Goal: Task Accomplishment & Management: Manage account settings

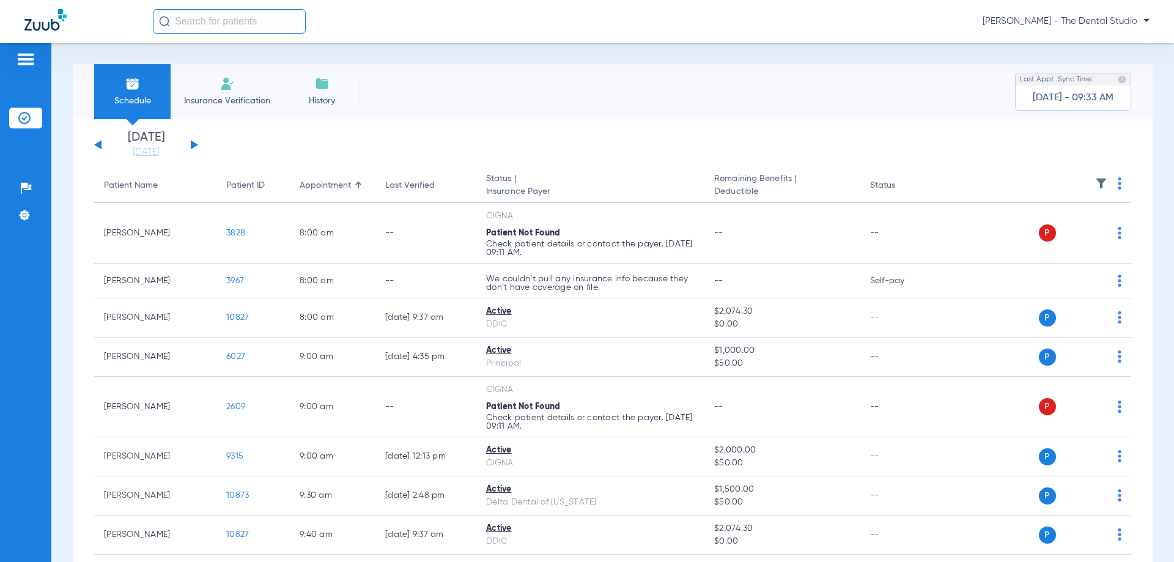
click at [593, 58] on div "Schedule Insurance Verification History Last Appt. Sync Time: [DATE] - 09:33 AM…" at bounding box center [612, 302] width 1123 height 519
click at [16, 56] on div at bounding box center [25, 61] width 33 height 18
click at [20, 65] on img at bounding box center [26, 59] width 20 height 15
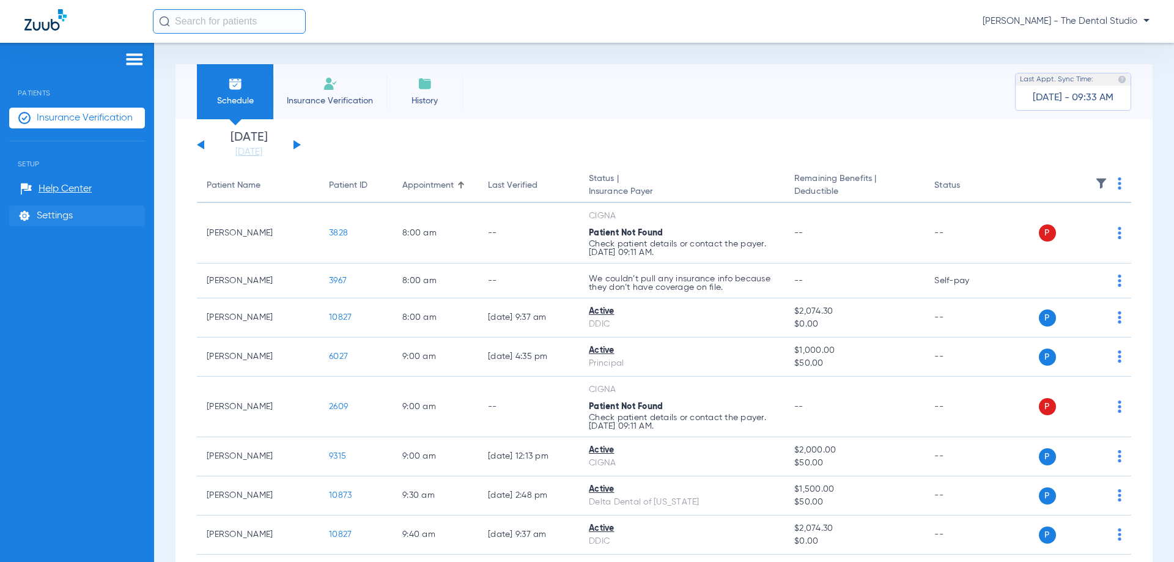
click at [62, 210] on span "Settings" at bounding box center [55, 216] width 36 height 12
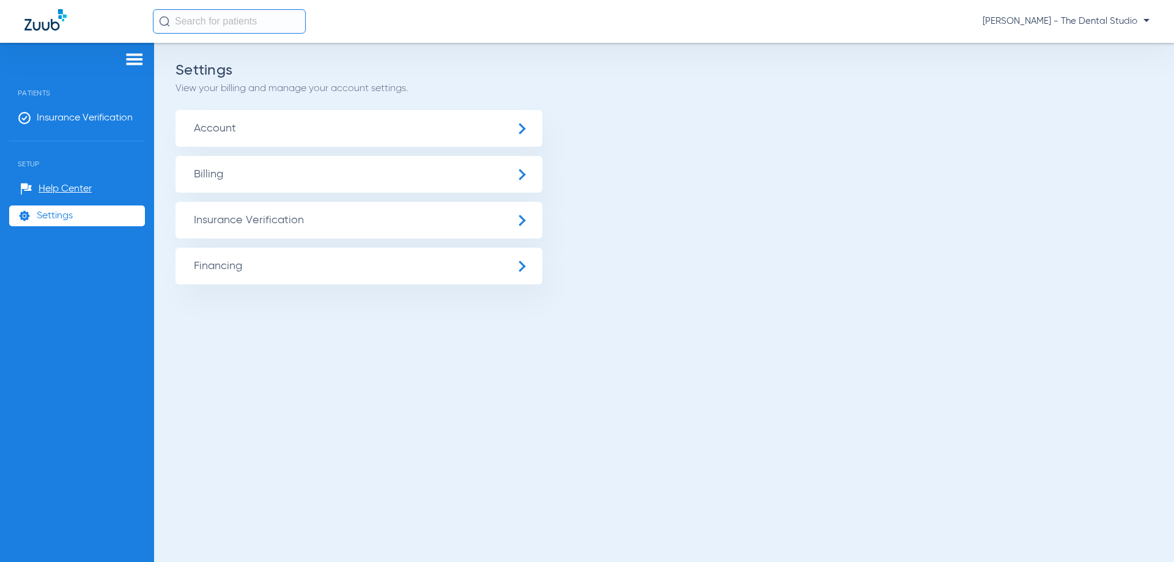
click at [227, 124] on span "Account" at bounding box center [359, 128] width 367 height 37
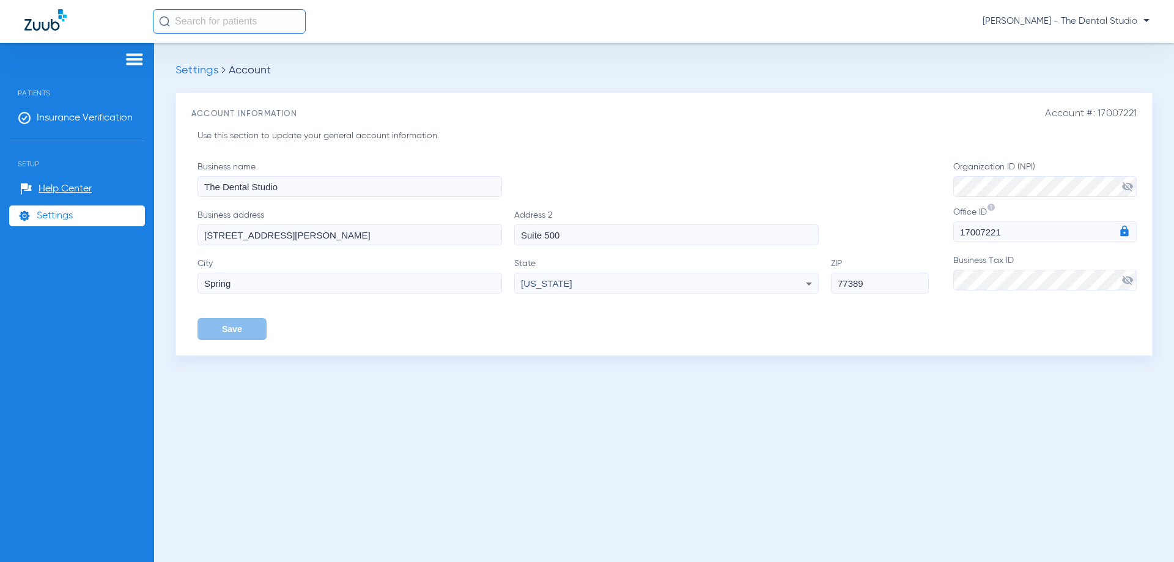
drag, startPoint x: 342, startPoint y: 237, endPoint x: 172, endPoint y: 237, distance: 169.4
click at [172, 237] on div "Settings Account Account #: 17007221 Account Information Use this section to up…" at bounding box center [664, 302] width 1020 height 519
drag, startPoint x: 249, startPoint y: 288, endPoint x: 202, endPoint y: 289, distance: 46.5
click at [202, 289] on input "Spring" at bounding box center [350, 283] width 305 height 21
click at [491, 321] on div "Business name The Dental Studio Business address [STREET_ADDRESS][PERSON_NAME][…" at bounding box center [576, 250] width 756 height 179
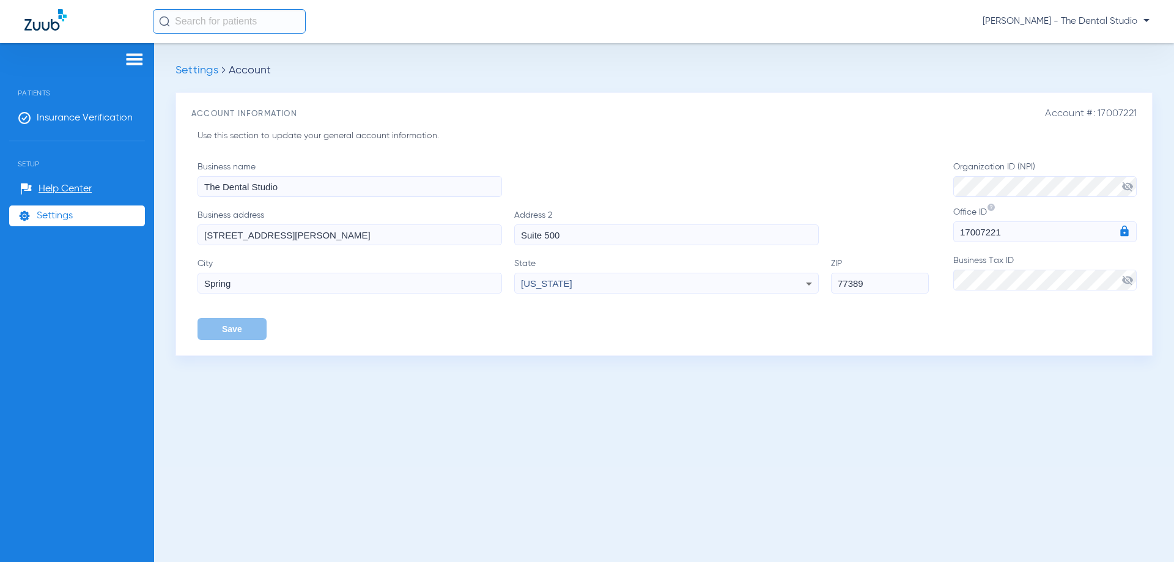
drag, startPoint x: 322, startPoint y: 236, endPoint x: 93, endPoint y: 254, distance: 229.4
click at [93, 254] on div "Patients Insurance Verification Setup Help Center Settings Settings Account Acc…" at bounding box center [587, 324] width 1174 height 562
type input "[STREET_ADDRESS]"
drag, startPoint x: 600, startPoint y: 243, endPoint x: 343, endPoint y: 248, distance: 256.9
click at [343, 248] on div "Business name The Dental Studio Business address [STREET_ADDRESS][US_STATE] Save" at bounding box center [576, 250] width 756 height 179
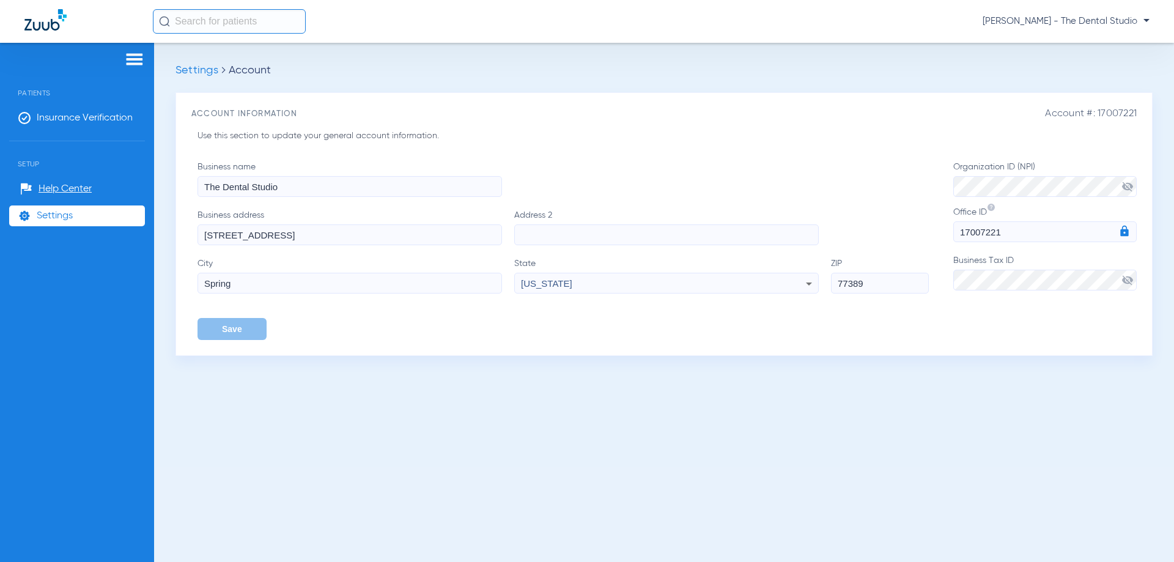
click at [872, 287] on input "77389" at bounding box center [880, 283] width 98 height 21
type input "77388"
click at [705, 139] on p "Use this section to update your general account information." at bounding box center [456, 136] width 517 height 13
click at [174, 328] on div "Settings Account Account #: 17007221 Account Information Use this section to up…" at bounding box center [664, 302] width 1020 height 519
drag, startPoint x: 240, startPoint y: 136, endPoint x: 463, endPoint y: 147, distance: 223.6
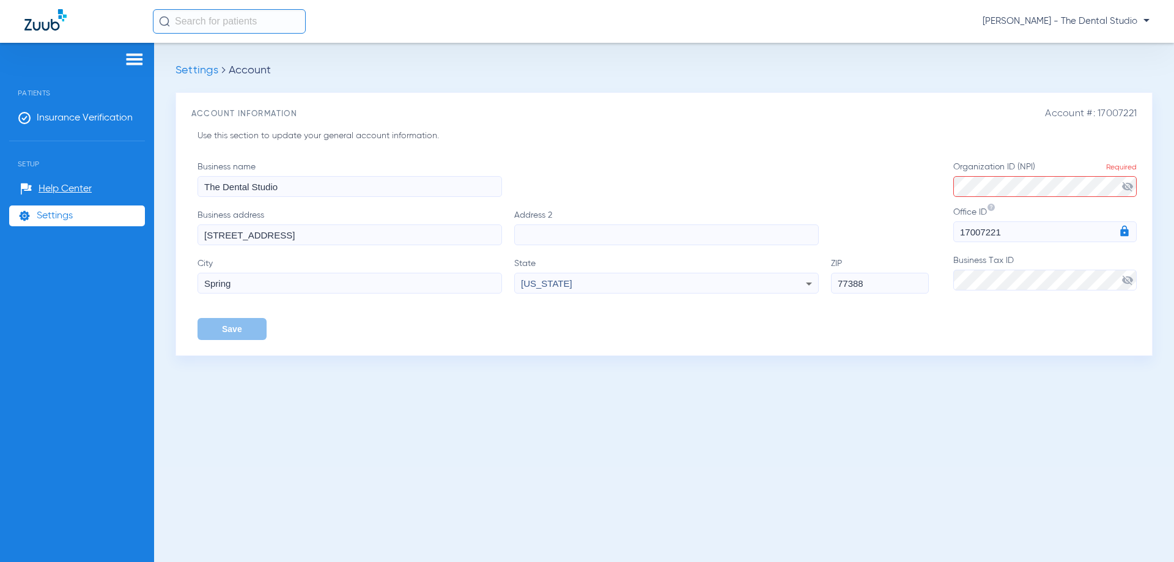
click at [463, 147] on div "Use this section to update your general account information. Business name The …" at bounding box center [664, 235] width 946 height 210
click at [761, 102] on div "Account #: 17007221 Account Information Use this section to update your general…" at bounding box center [664, 224] width 977 height 264
click at [228, 329] on button "Save" at bounding box center [232, 329] width 69 height 22
click at [130, 65] on img at bounding box center [135, 59] width 20 height 15
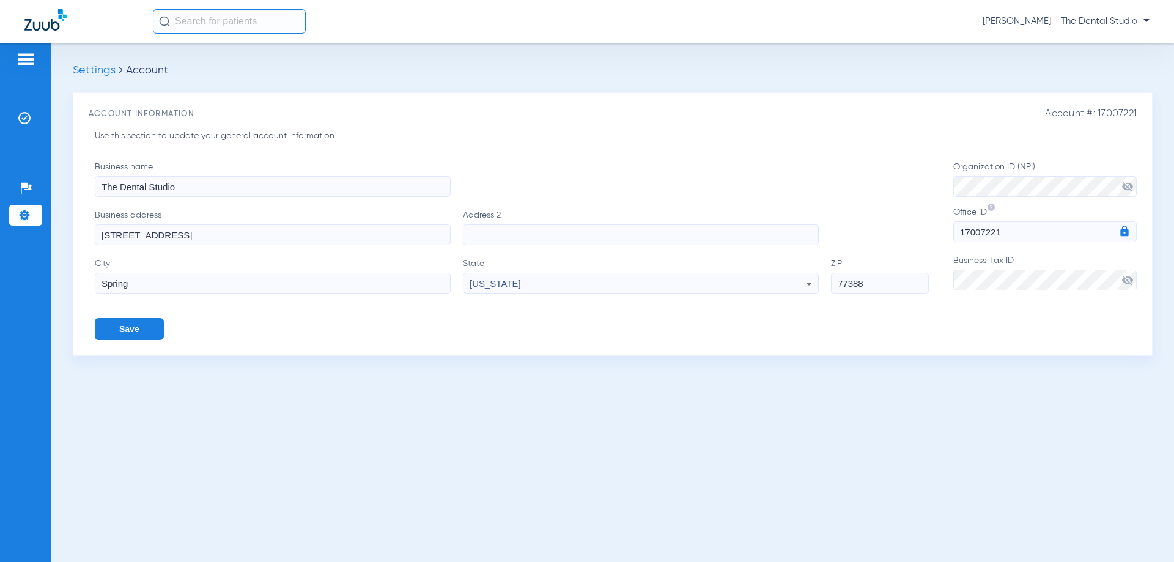
click at [24, 52] on img at bounding box center [26, 59] width 20 height 15
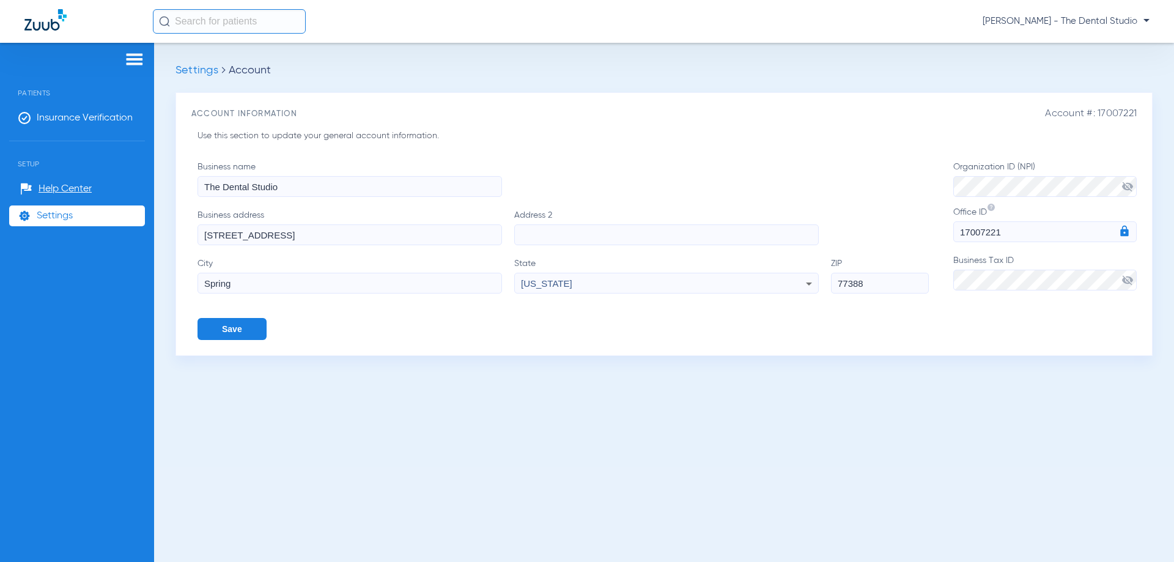
click at [35, 28] on img at bounding box center [45, 19] width 42 height 21
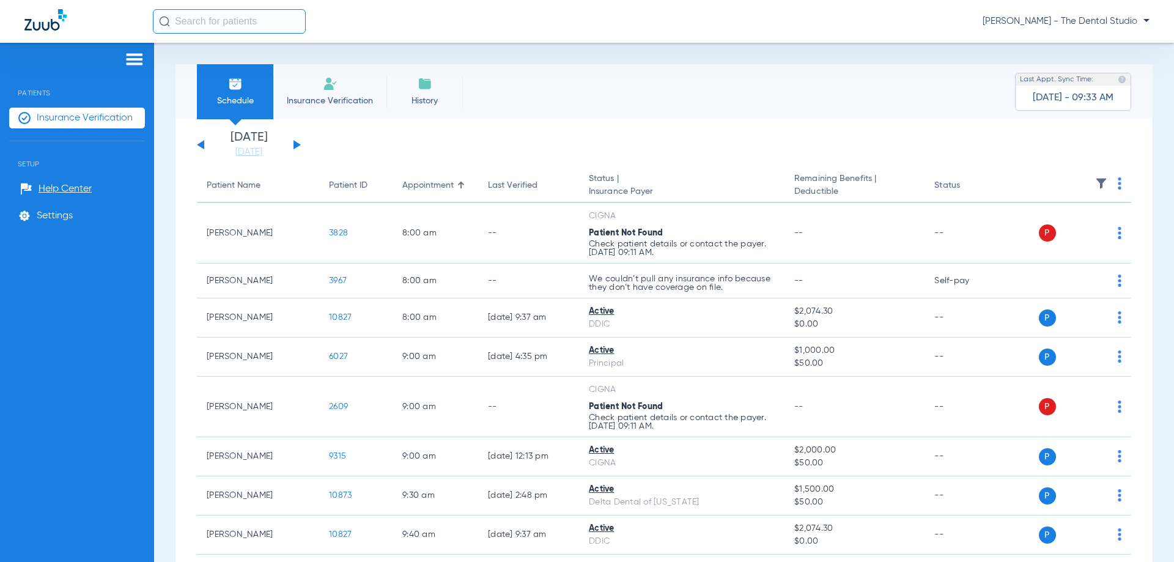
click at [351, 99] on span "Insurance Verification" at bounding box center [330, 101] width 95 height 12
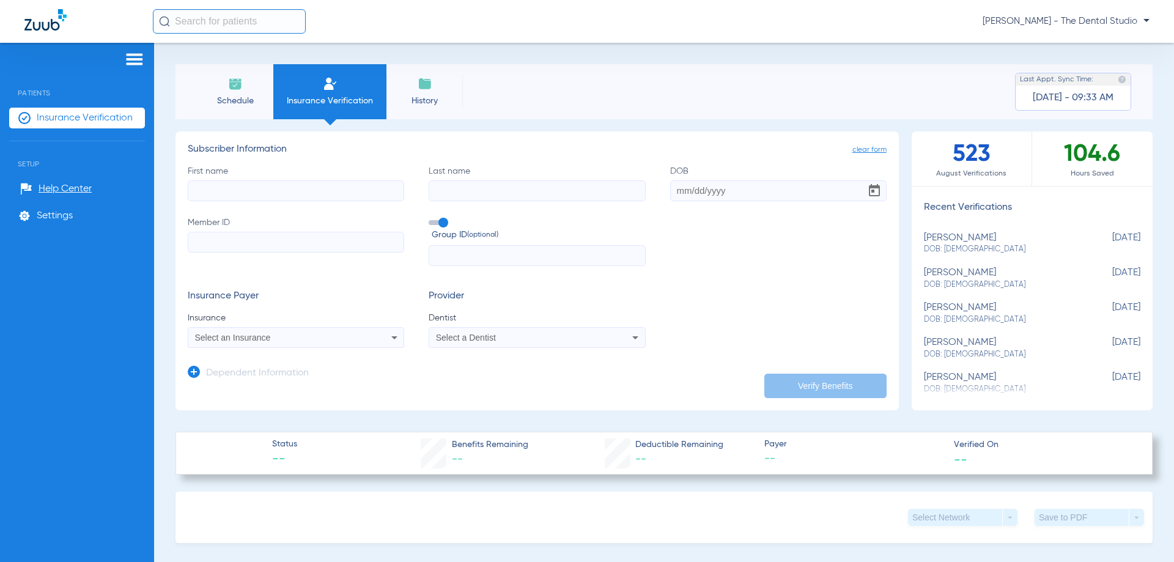
click at [1151, 24] on div "[PERSON_NAME] - The Dental Studio" at bounding box center [587, 21] width 1174 height 43
click at [1145, 23] on span "[PERSON_NAME] - The Dental Studio" at bounding box center [1066, 21] width 167 height 12
click at [993, 87] on div at bounding box center [587, 281] width 1174 height 562
click at [527, 343] on div "Select a Dentist" at bounding box center [536, 337] width 215 height 15
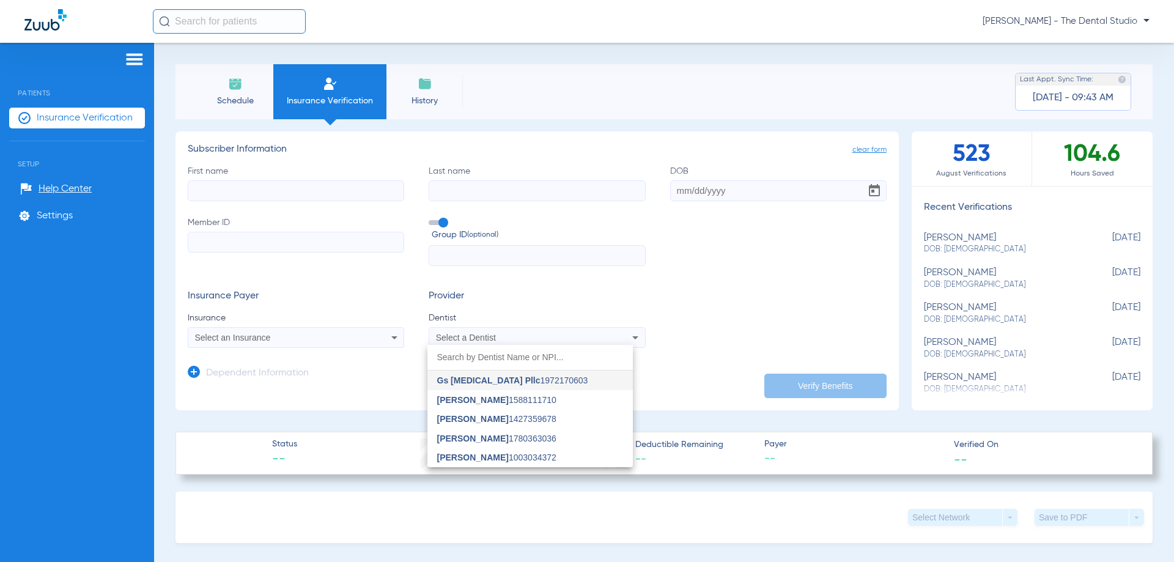
click at [661, 369] on div at bounding box center [587, 281] width 1174 height 562
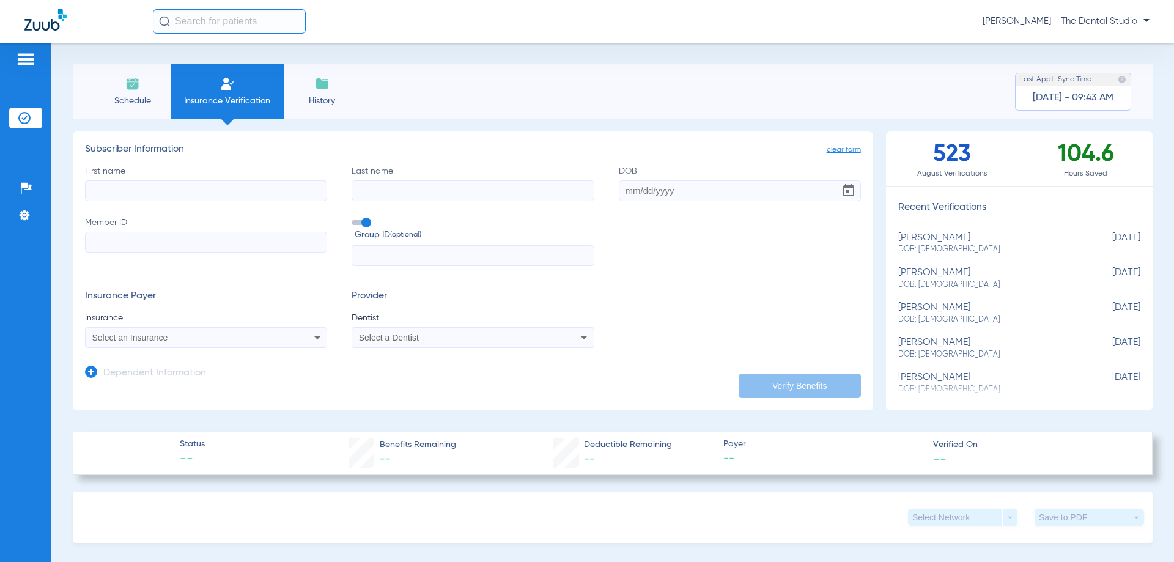
click at [535, 342] on div "Select a Dentist" at bounding box center [450, 337] width 183 height 9
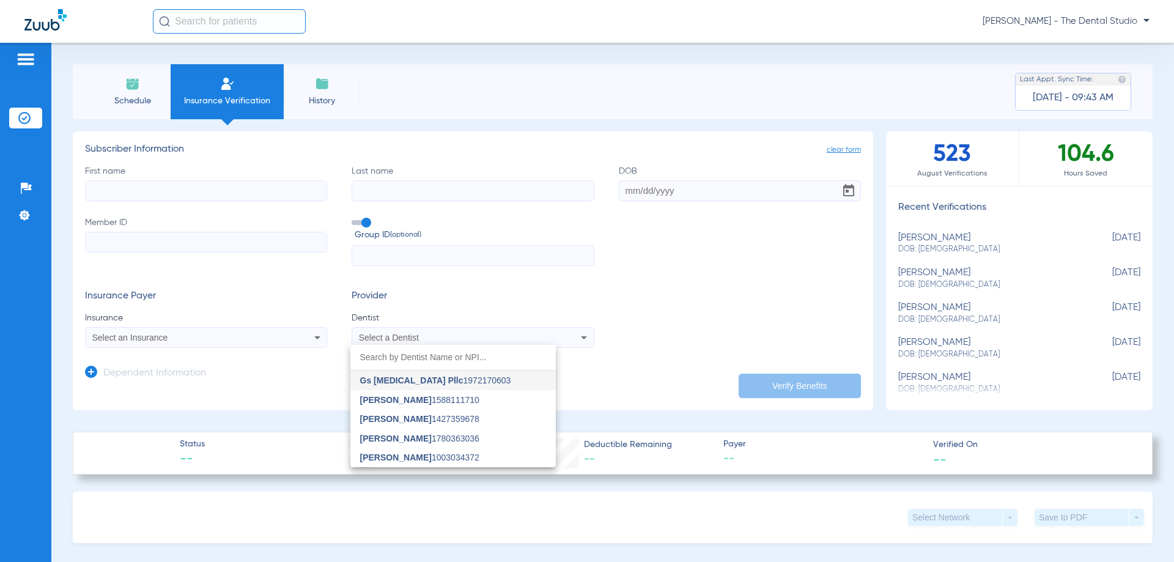
click at [610, 371] on div at bounding box center [587, 281] width 1174 height 562
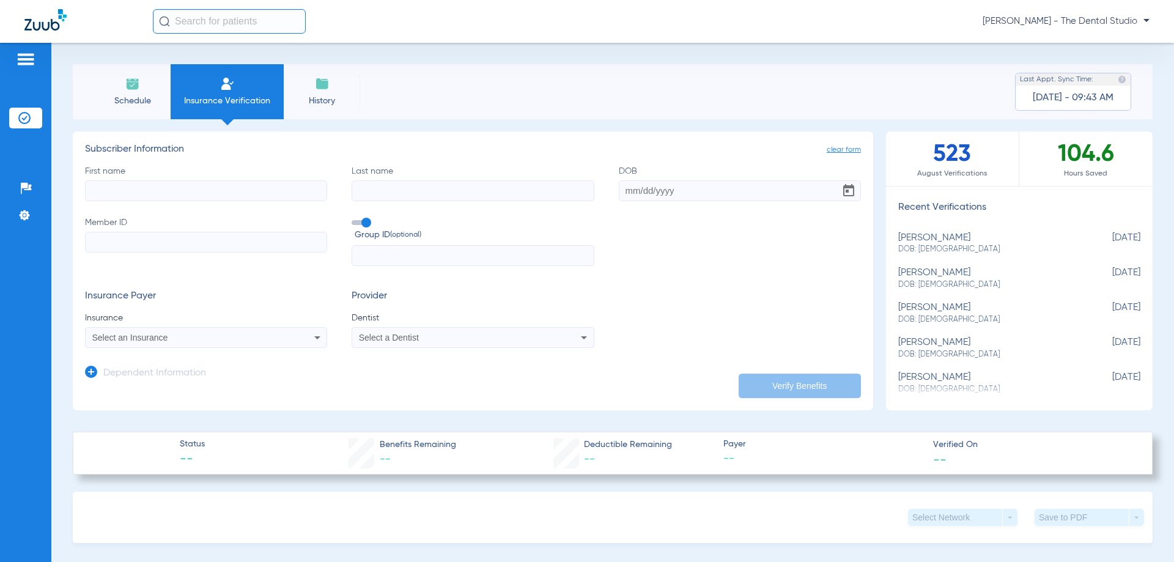
click at [31, 54] on img at bounding box center [26, 59] width 20 height 15
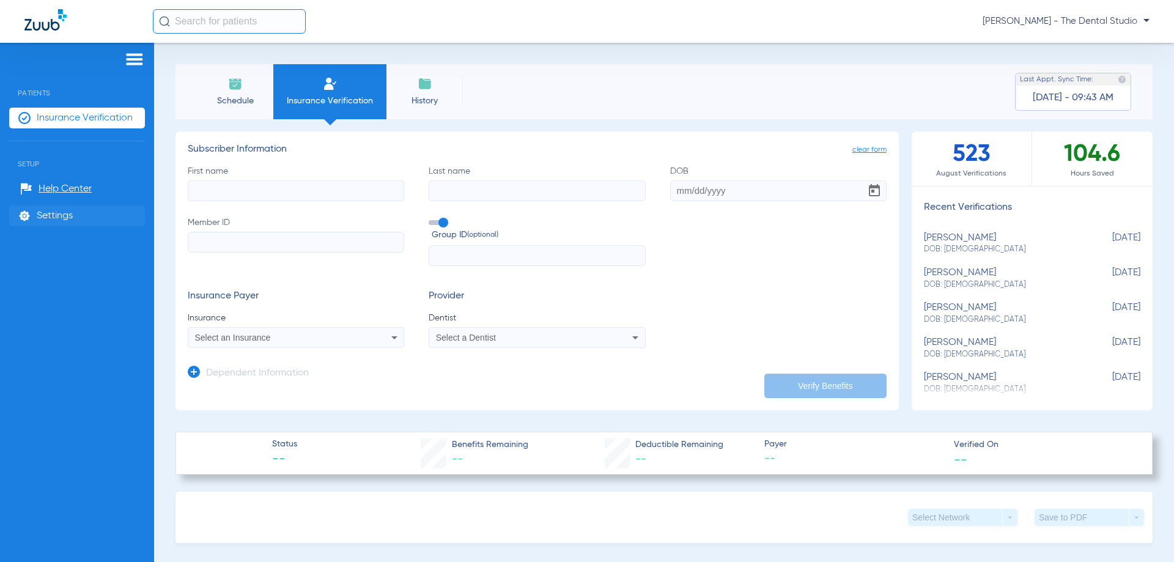
click at [51, 213] on span "Settings" at bounding box center [55, 216] width 36 height 12
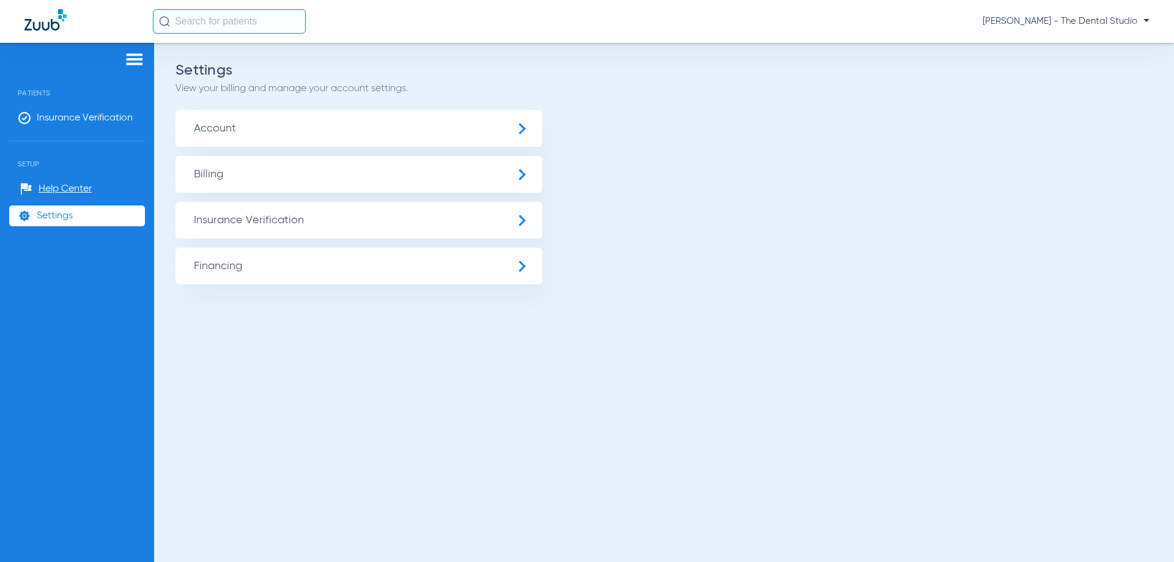
click at [292, 129] on span "Account" at bounding box center [359, 128] width 367 height 37
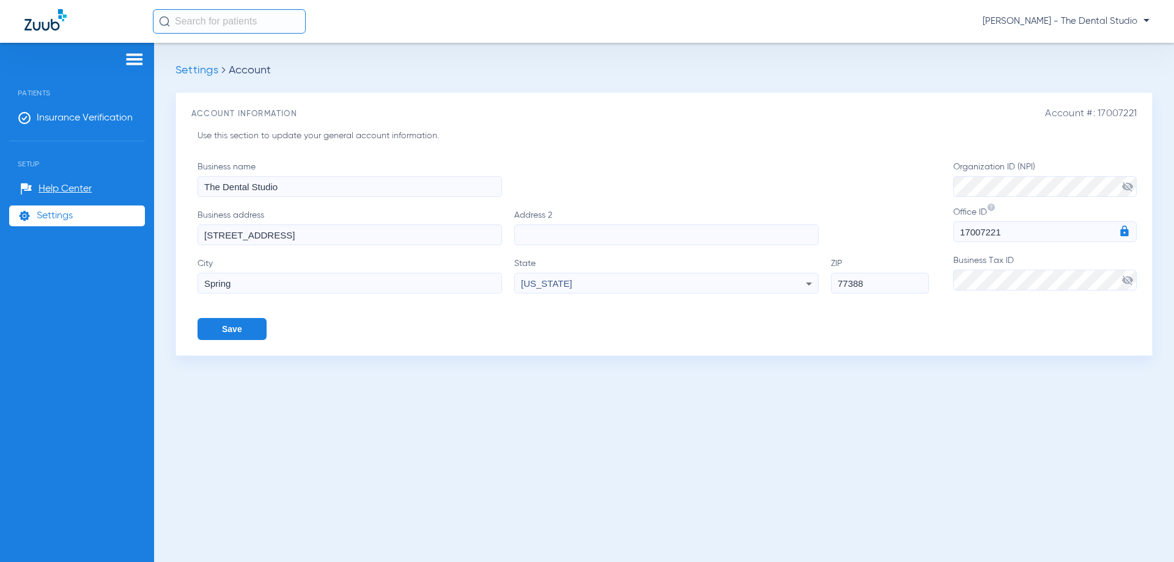
click at [1122, 187] on span "visibility_off" at bounding box center [1128, 186] width 12 height 12
click at [870, 166] on div "Business name The Dental Studio" at bounding box center [564, 179] width 732 height 36
click at [228, 328] on button "Save" at bounding box center [232, 329] width 69 height 22
click at [407, 401] on div "Settings Account Account #: 17007221 Account Information Use this section to up…" at bounding box center [664, 302] width 1020 height 519
click at [711, 352] on div "Account #: 17007221 Account Information Use this section to update your general…" at bounding box center [664, 224] width 977 height 264
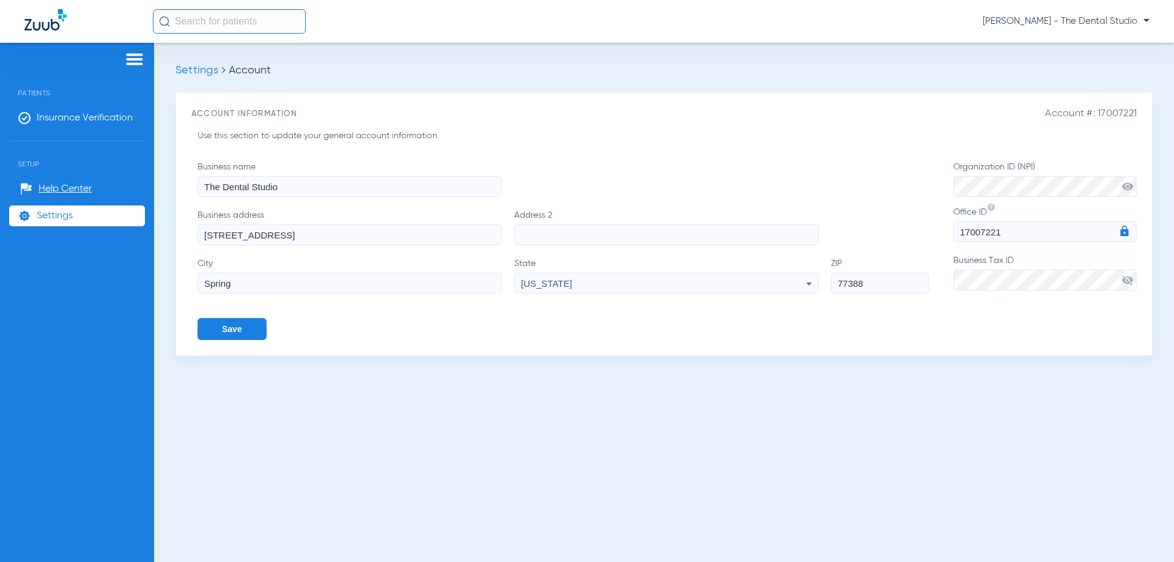
click at [1126, 282] on span "visibility_off" at bounding box center [1128, 280] width 12 height 12
click at [1114, 334] on div "Organization ID (NPI) visibility Office ID 17007221 Business Tax ID visibility" at bounding box center [1045, 250] width 183 height 179
drag, startPoint x: 280, startPoint y: 237, endPoint x: 50, endPoint y: 220, distance: 230.6
click at [56, 215] on div "Patients Insurance Verification Setup Help Center Settings Settings Account Acc…" at bounding box center [587, 324] width 1174 height 562
click at [202, 335] on button "Save" at bounding box center [232, 329] width 69 height 22
